Goal: Task Accomplishment & Management: Manage account settings

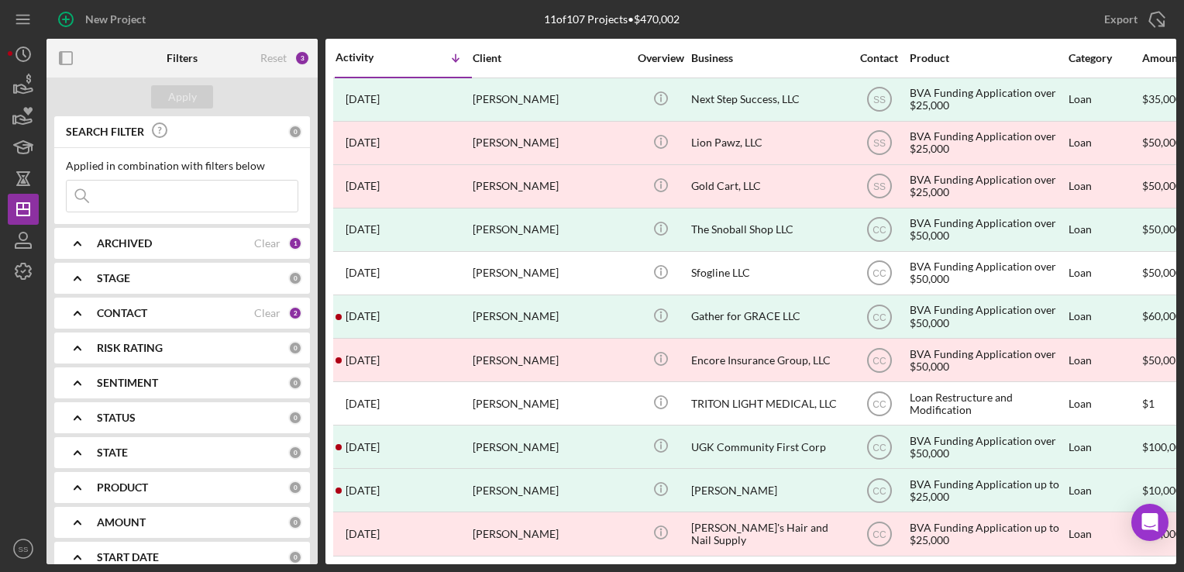
click at [291, 246] on div "1" at bounding box center [295, 243] width 14 height 14
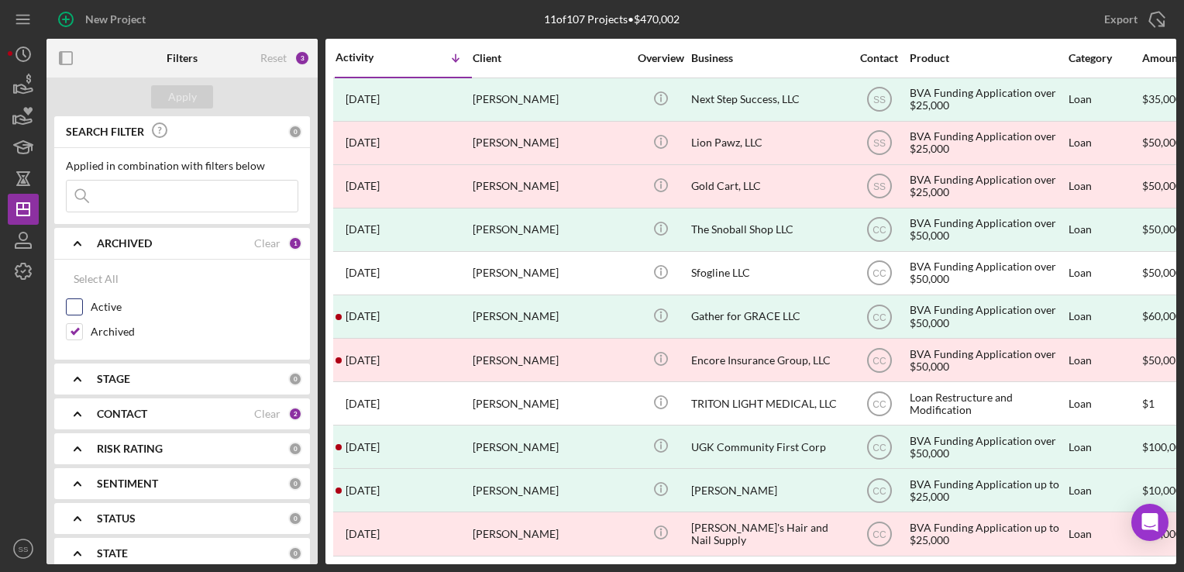
click at [70, 309] on input "Active" at bounding box center [74, 306] width 15 height 15
checkbox input "true"
click at [81, 338] on input "Archived" at bounding box center [74, 331] width 15 height 15
checkbox input "false"
click at [278, 415] on div "CONTACT Clear 2" at bounding box center [199, 414] width 205 height 14
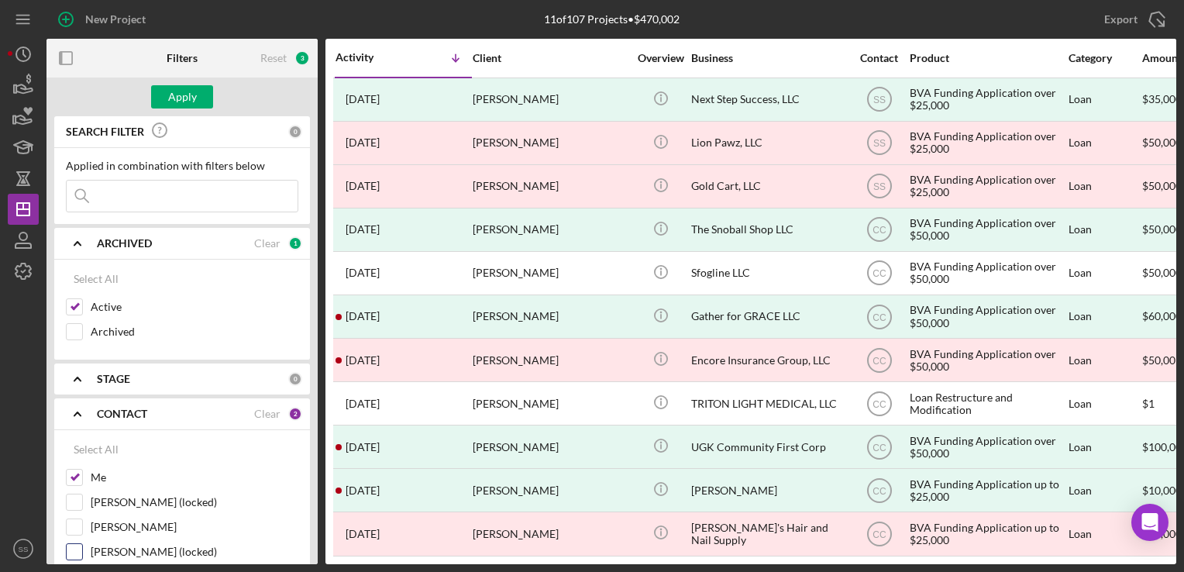
scroll to position [117, 0]
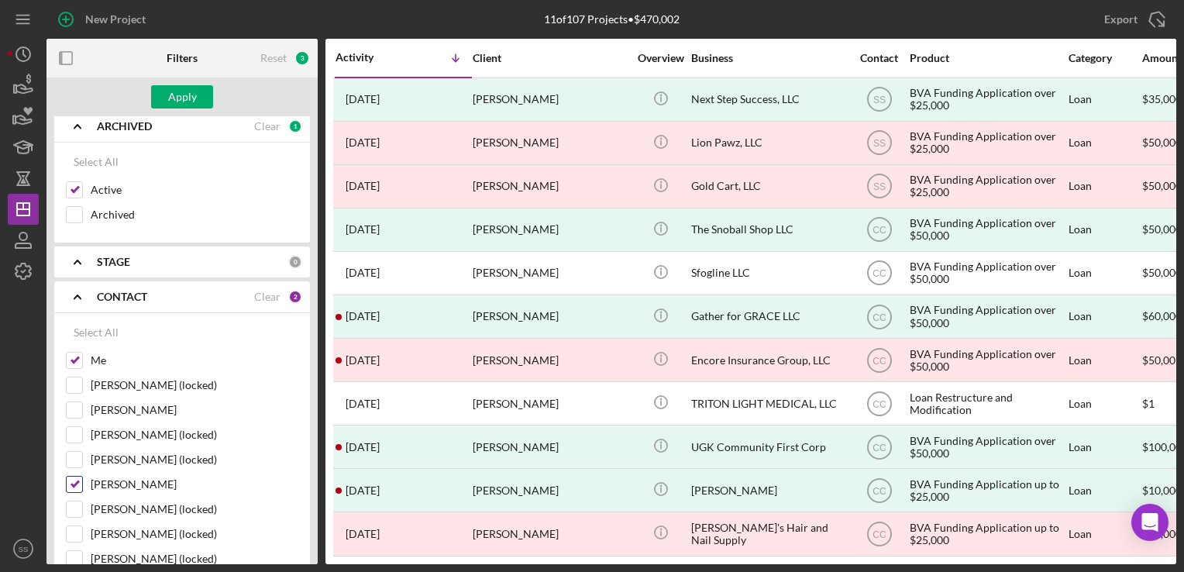
click at [77, 485] on input "[PERSON_NAME]" at bounding box center [74, 484] width 15 height 15
checkbox input "false"
click at [177, 95] on div "Apply" at bounding box center [182, 96] width 29 height 23
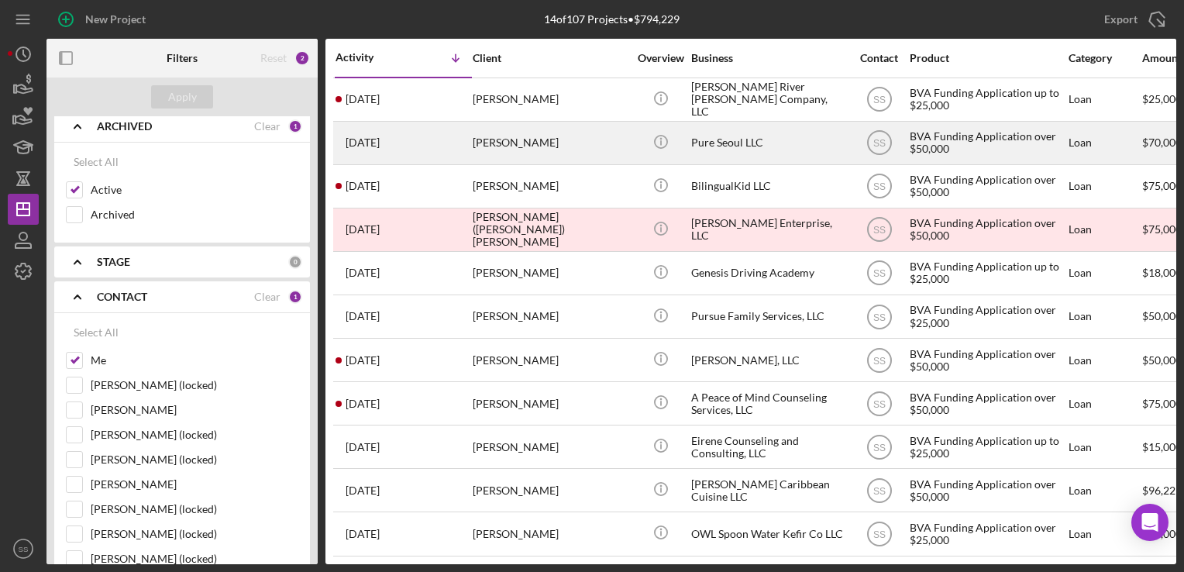
click at [549, 126] on div "[PERSON_NAME]" at bounding box center [550, 142] width 155 height 41
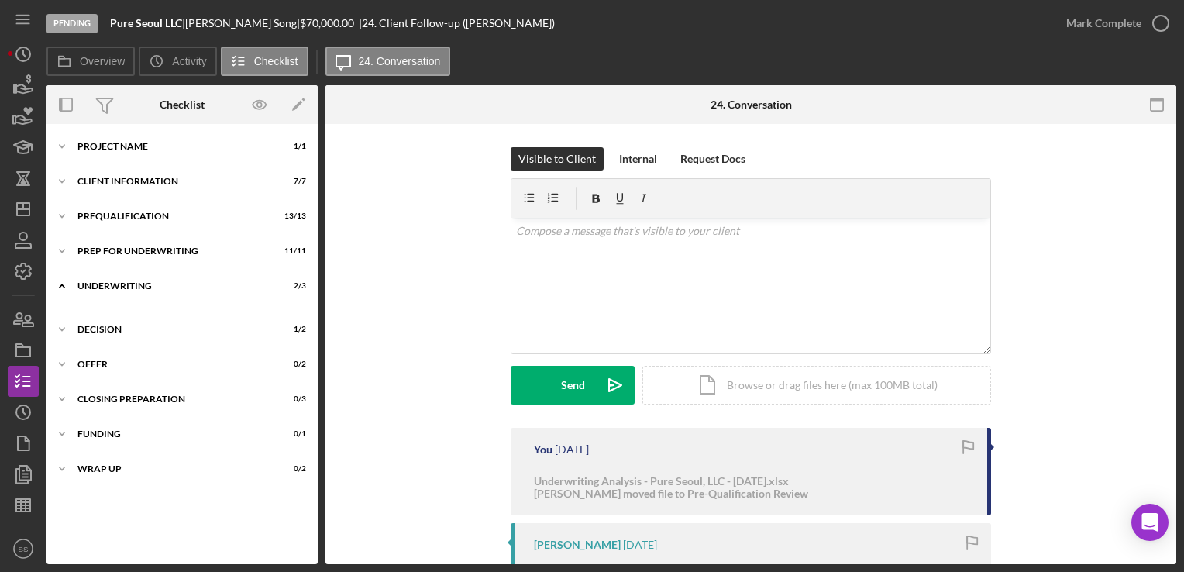
scroll to position [5, 0]
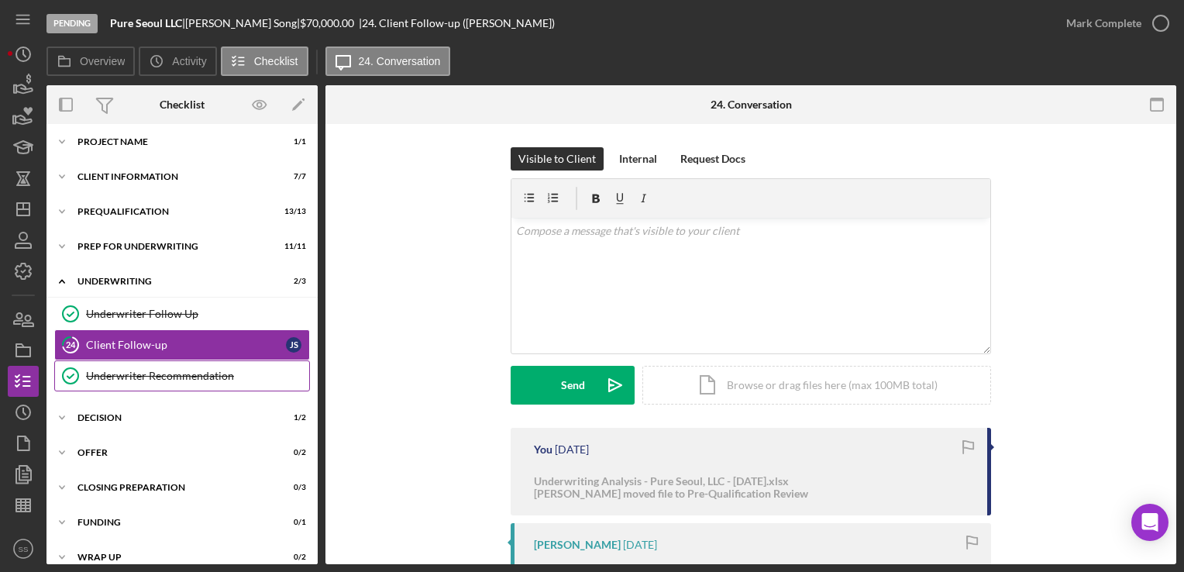
click at [190, 376] on div "Underwriter Recommendation" at bounding box center [197, 376] width 223 height 12
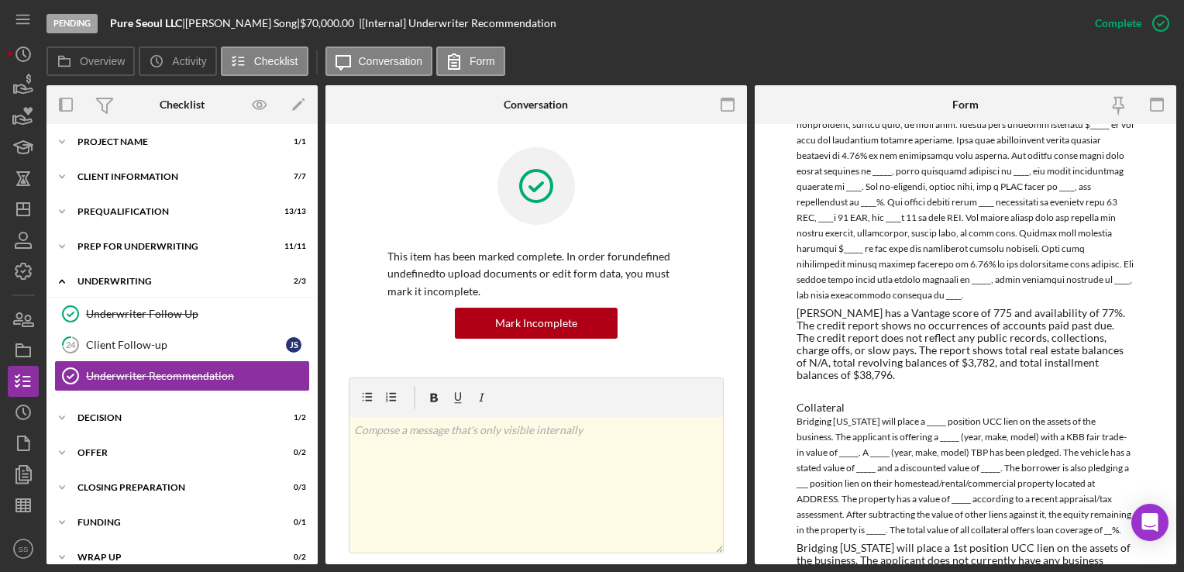
scroll to position [1739, 0]
